Goal: Find specific page/section: Find specific page/section

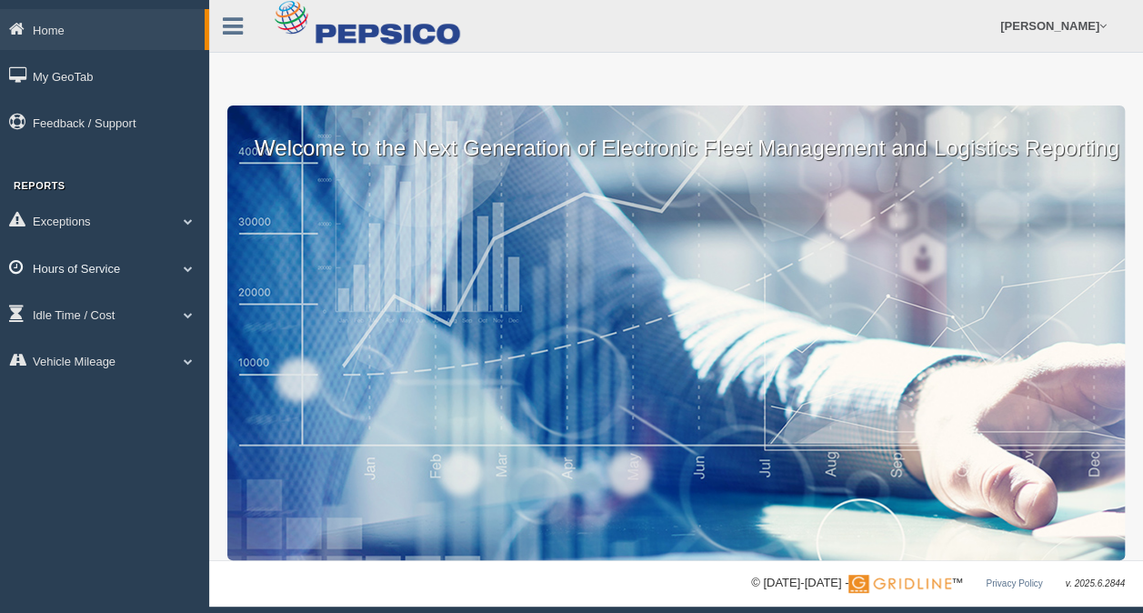
click at [64, 267] on link "Hours of Service" at bounding box center [104, 267] width 209 height 41
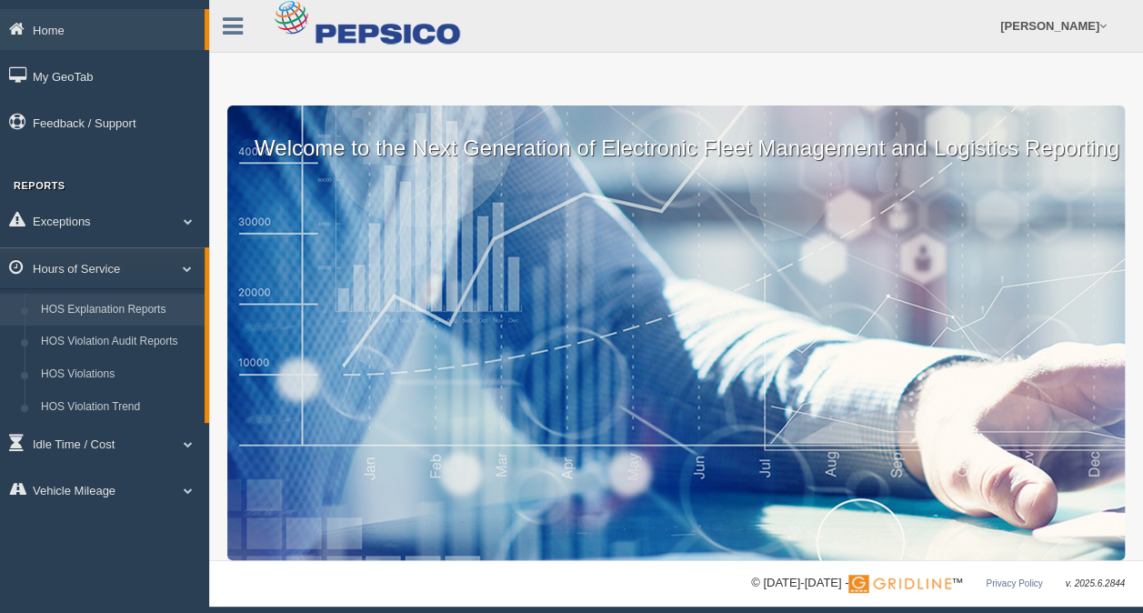
click at [72, 311] on link "HOS Explanation Reports" at bounding box center [119, 310] width 172 height 33
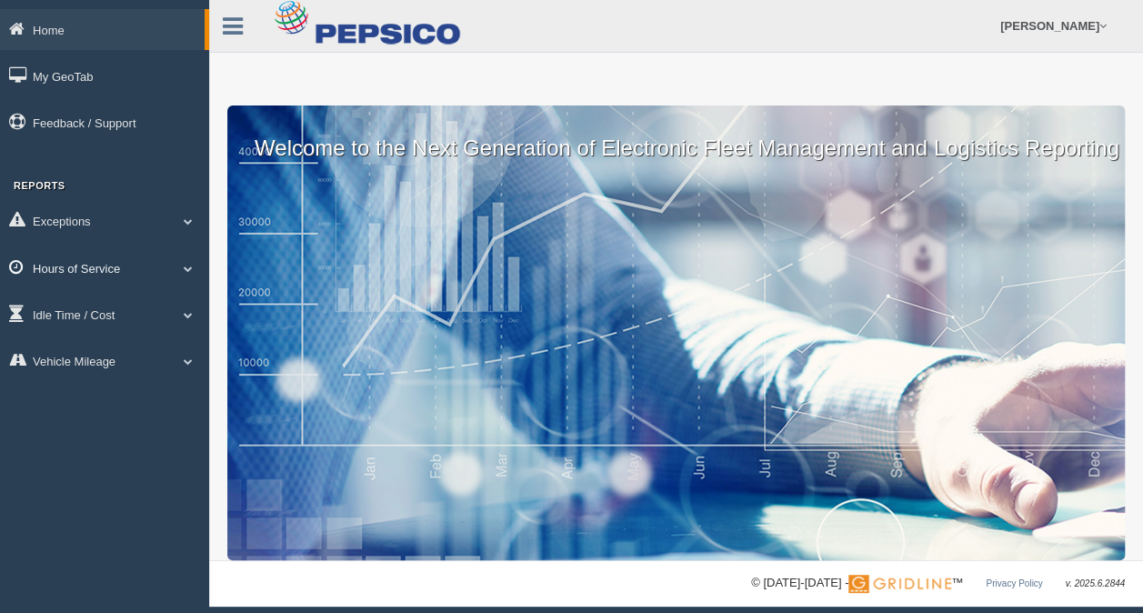
click at [78, 265] on link "Hours of Service" at bounding box center [104, 267] width 209 height 41
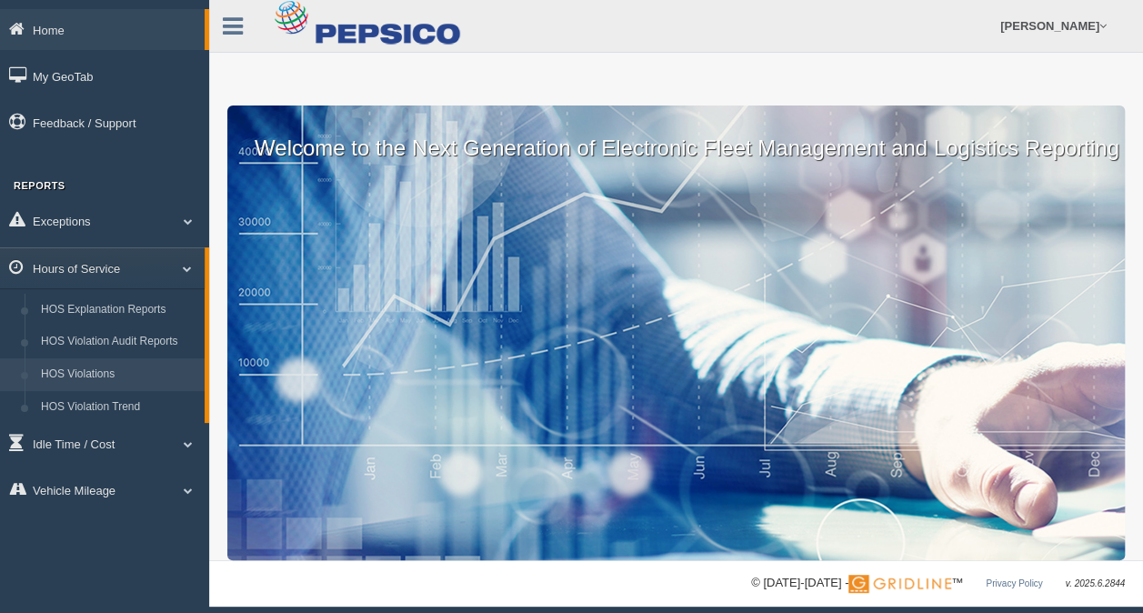
click at [72, 372] on link "HOS Violations" at bounding box center [119, 374] width 172 height 33
